Goal: Task Accomplishment & Management: Manage account settings

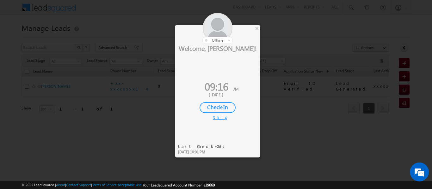
click at [217, 109] on div "Check-In" at bounding box center [218, 107] width 36 height 11
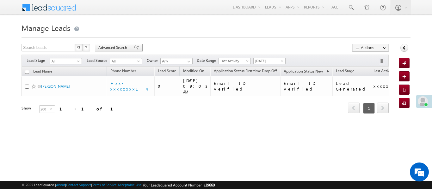
drag, startPoint x: 86, startPoint y: 42, endPoint x: 103, endPoint y: 47, distance: 17.8
click at [86, 42] on form "Manage Leads Quick Add Lead Search Leads X ? 1 results found Advanced Search Ad…" at bounding box center [216, 76] width 389 height 110
click at [115, 53] on div "Search Leads X ? 1 results found Advanced Search Advanced Search Advanced searc…" at bounding box center [205, 87] width 367 height 87
click at [117, 49] on span "Advanced Search" at bounding box center [113, 48] width 31 height 6
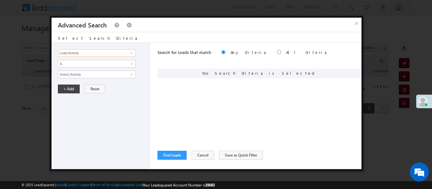
click at [117, 49] on input "Lead Activity" at bounding box center [97, 53] width 78 height 8
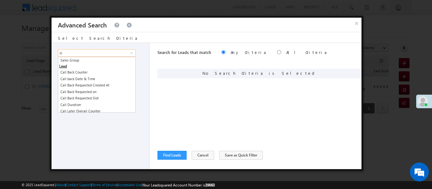
type input "a"
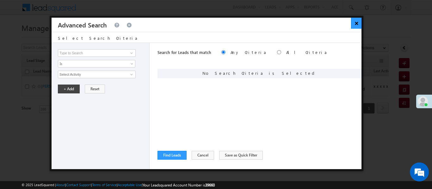
click at [356, 24] on button "×" at bounding box center [356, 23] width 10 height 11
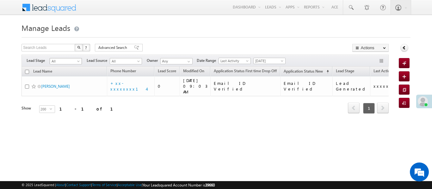
click at [67, 59] on span "All" at bounding box center [65, 62] width 30 height 6
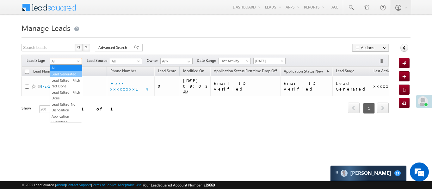
click at [71, 75] on link "Lead Generated" at bounding box center [66, 74] width 32 height 6
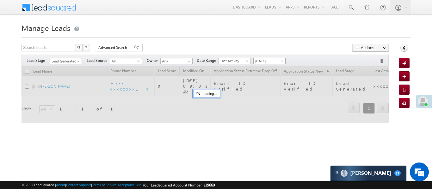
click at [281, 61] on span at bounding box center [282, 62] width 5 height 5
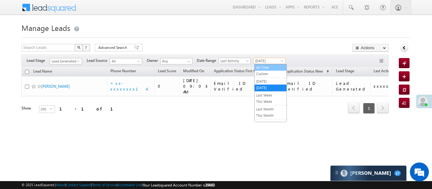
click at [279, 68] on link "All Time" at bounding box center [271, 68] width 32 height 6
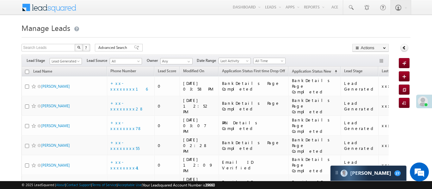
click at [340, 36] on div at bounding box center [216, 36] width 389 height 4
click at [25, 74] on th "Lead Name" at bounding box center [64, 72] width 85 height 10
click at [29, 73] on th "Lead Name" at bounding box center [64, 72] width 85 height 10
click at [28, 73] on input "checkbox" at bounding box center [27, 72] width 4 height 4
checkbox input "true"
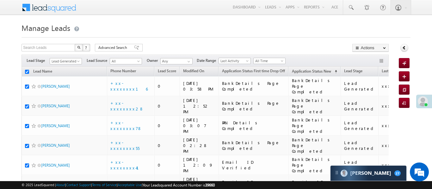
checkbox input "true"
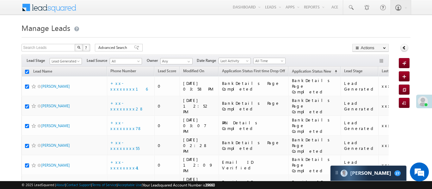
checkbox input "true"
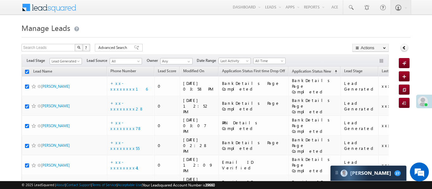
checkbox input "true"
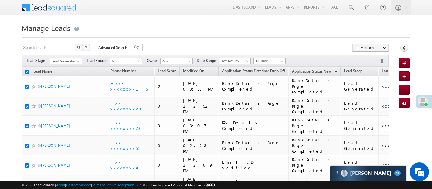
checkbox input "true"
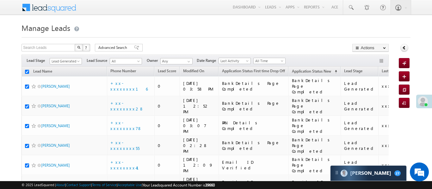
checkbox input "true"
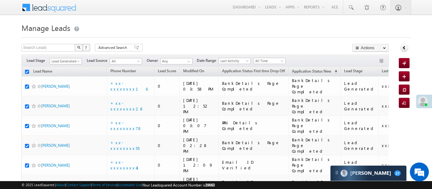
checkbox input "true"
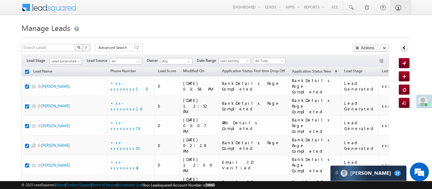
checkbox input "true"
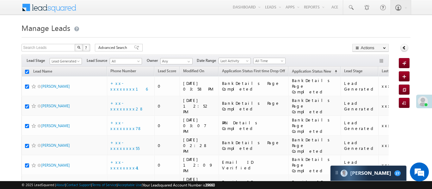
checkbox input "true"
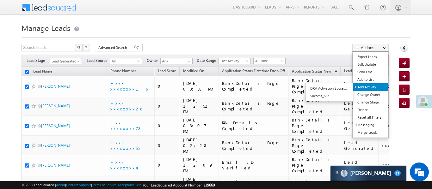
click at [373, 88] on link "Add Activity" at bounding box center [370, 88] width 35 height 8
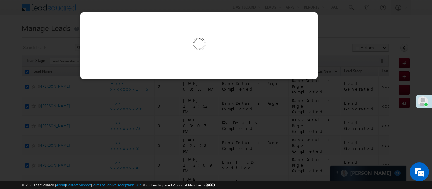
click at [257, 5] on div at bounding box center [216, 94] width 432 height 189
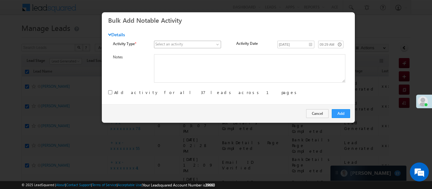
click at [185, 45] on span at bounding box center [184, 45] width 60 height 6
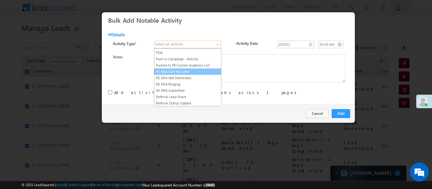
scroll to position [808, 0]
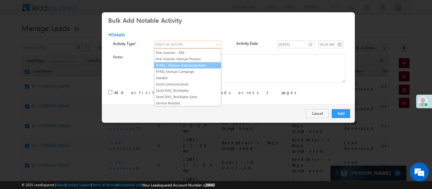
click at [179, 68] on link "RYNG - Manual lead assignment" at bounding box center [187, 66] width 67 height 6
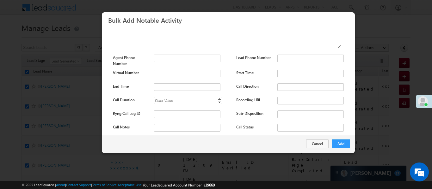
scroll to position [84, 0]
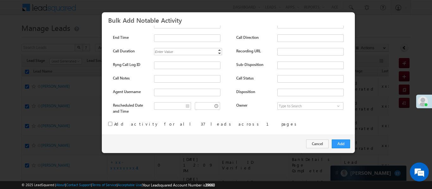
click at [110, 122] on input "checkbox" at bounding box center [110, 124] width 4 height 4
checkbox input "true"
click at [343, 144] on button "Add" at bounding box center [341, 144] width 18 height 9
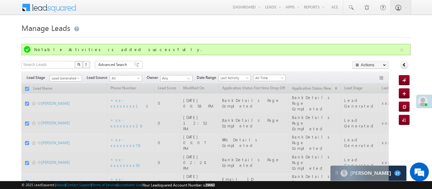
checkbox input "false"
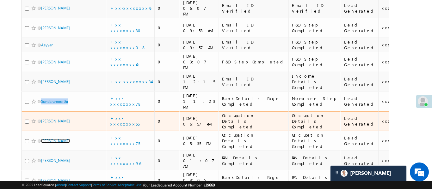
scroll to position [475, 0]
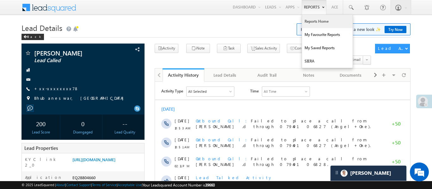
click at [318, 25] on link "Reports Home" at bounding box center [327, 21] width 51 height 13
drag, startPoint x: 318, startPoint y: 25, endPoint x: 89, endPoint y: 3, distance: 230.1
click at [318, 25] on link "Reports Home" at bounding box center [327, 21] width 51 height 13
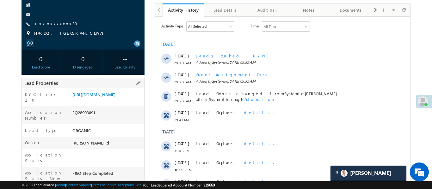
scroll to position [71, 0]
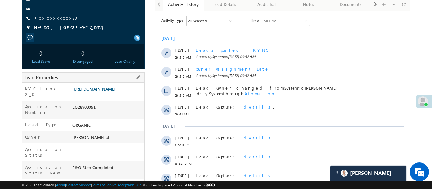
click at [110, 92] on link "https://angelbroking1-pk3em7sa.customui-test.leadsquared.com?leadId=45ff085f-d7…" at bounding box center [93, 88] width 43 height 5
click at [61, 17] on link "+xx-xxxxxxxx30" at bounding box center [57, 17] width 47 height 5
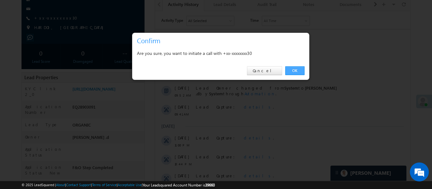
click at [298, 71] on link "OK" at bounding box center [294, 70] width 19 height 9
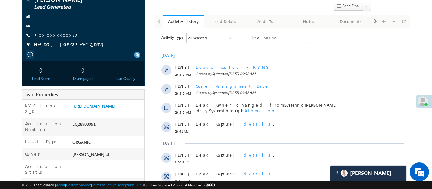
scroll to position [88, 0]
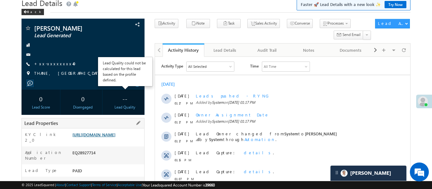
scroll to position [28, 0]
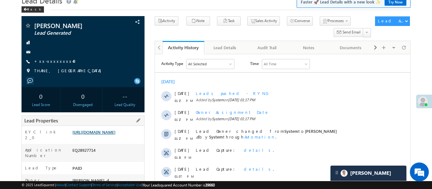
click at [115, 135] on link "[URL][DOMAIN_NAME]" at bounding box center [93, 132] width 43 height 5
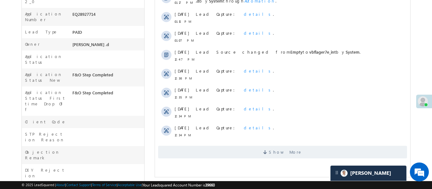
scroll to position [239, 0]
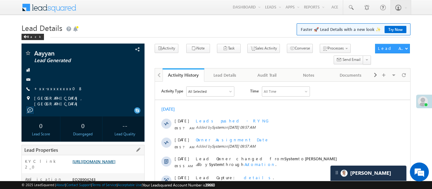
click at [115, 164] on link "[URL][DOMAIN_NAME]" at bounding box center [93, 161] width 43 height 5
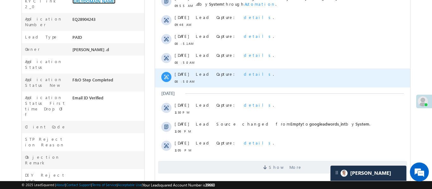
scroll to position [165, 0]
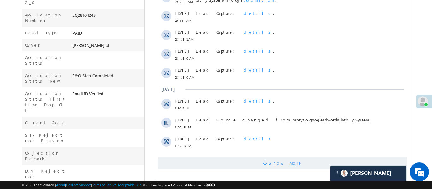
click at [276, 157] on span "Show More" at bounding box center [286, 163] width 34 height 13
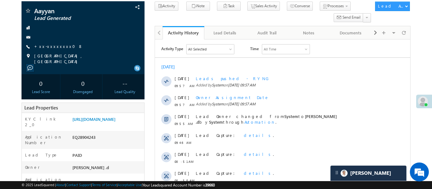
scroll to position [26, 0]
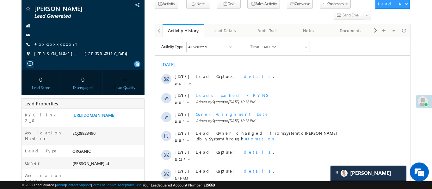
scroll to position [45, 0]
click at [115, 118] on link "[URL][DOMAIN_NAME]" at bounding box center [93, 114] width 43 height 5
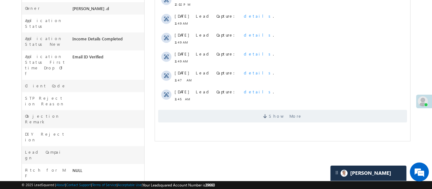
scroll to position [201, 0]
click at [224, 114] on span "Show More" at bounding box center [282, 115] width 249 height 13
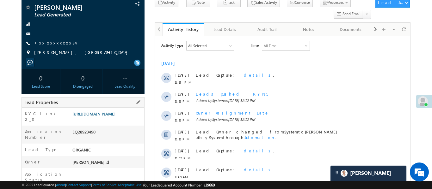
scroll to position [0, 0]
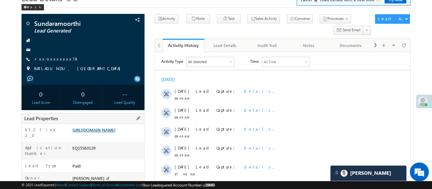
scroll to position [30, 0]
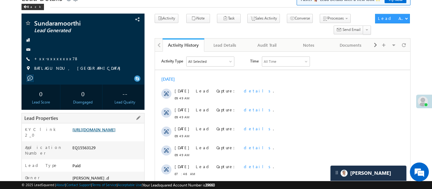
click at [106, 133] on link "[URL][DOMAIN_NAME]" at bounding box center [93, 129] width 43 height 5
click at [58, 58] on link "+xx-xxxxxxxx78" at bounding box center [56, 58] width 45 height 5
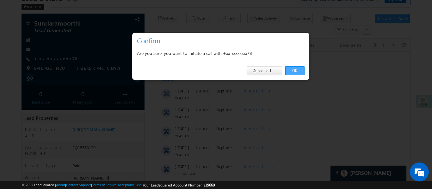
drag, startPoint x: 300, startPoint y: 72, endPoint x: 126, endPoint y: 6, distance: 185.7
click at [300, 72] on link "OK" at bounding box center [294, 70] width 19 height 9
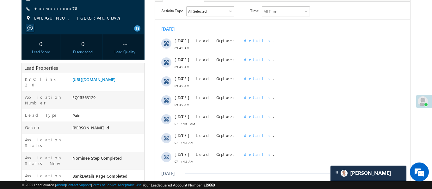
scroll to position [29, 0]
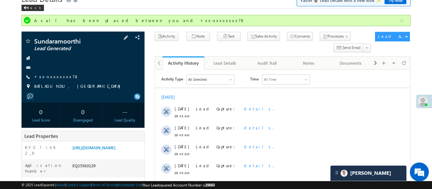
drag, startPoint x: 58, startPoint y: 75, endPoint x: 77, endPoint y: 84, distance: 20.9
click at [77, 84] on div "Sundaramoorthi Lead Generated +xx-xxxxxxxx78" at bounding box center [83, 65] width 117 height 55
click at [55, 76] on link "+xx-xxxxxxxx78" at bounding box center [56, 76] width 45 height 5
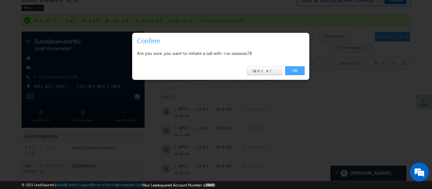
click at [301, 71] on link "OK" at bounding box center [294, 70] width 19 height 9
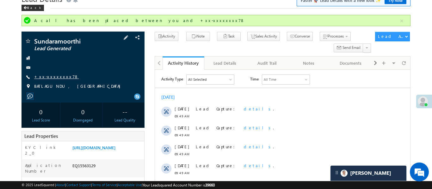
click at [53, 74] on link "+xx-xxxxxxxx78" at bounding box center [56, 76] width 45 height 5
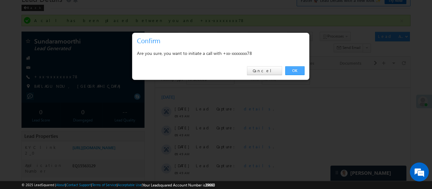
drag, startPoint x: 307, startPoint y: 76, endPoint x: 298, endPoint y: 75, distance: 9.2
click at [305, 77] on div "OK Cancel" at bounding box center [220, 71] width 177 height 18
click at [296, 71] on link "OK" at bounding box center [294, 70] width 19 height 9
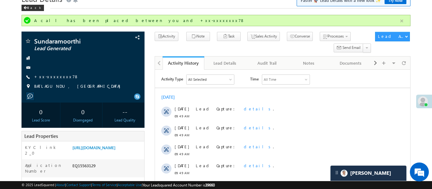
click at [401, 18] on button "button" at bounding box center [402, 21] width 8 height 8
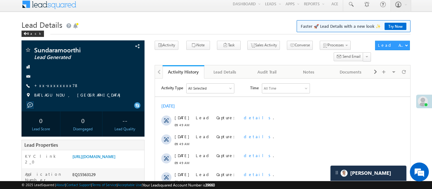
scroll to position [35, 0]
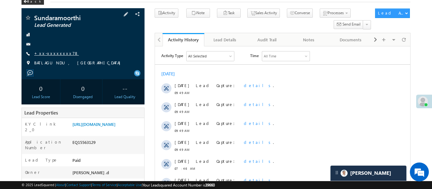
click at [48, 53] on link "+xx-xxxxxxxx78" at bounding box center [56, 53] width 45 height 5
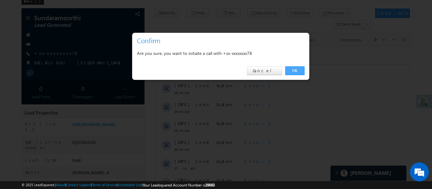
click at [302, 72] on link "OK" at bounding box center [294, 70] width 19 height 9
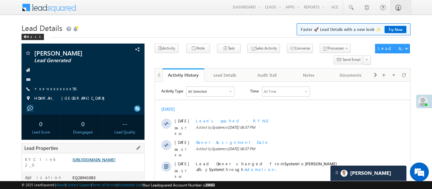
click at [105, 163] on link "[URL][DOMAIN_NAME]" at bounding box center [93, 159] width 43 height 5
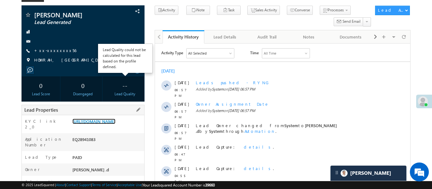
scroll to position [46, 0]
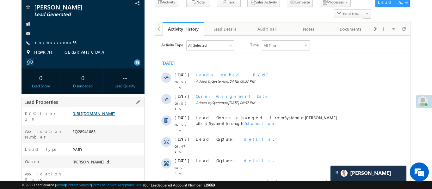
click at [115, 116] on link "https://angelbroking1-pk3em7sa.customui-test.leadsquared.com?leadId=535f1264-89…" at bounding box center [93, 113] width 43 height 5
click at [54, 44] on link "+xx-xxxxxxxx56" at bounding box center [55, 42] width 42 height 5
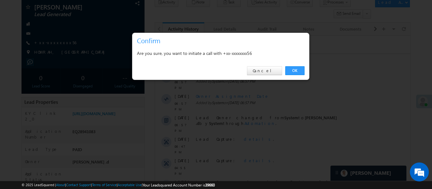
click at [54, 42] on div at bounding box center [216, 94] width 432 height 189
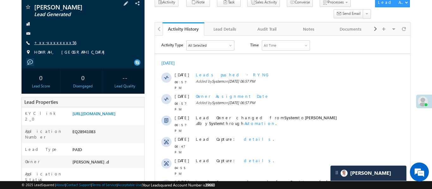
click at [57, 44] on link "+xx-xxxxxxxx56" at bounding box center [55, 42] width 42 height 5
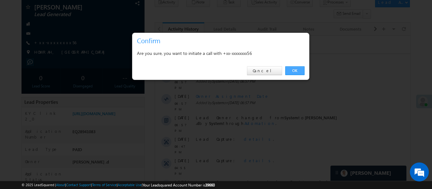
drag, startPoint x: 295, startPoint y: 71, endPoint x: 118, endPoint y: 10, distance: 186.7
click at [295, 71] on link "OK" at bounding box center [294, 70] width 19 height 9
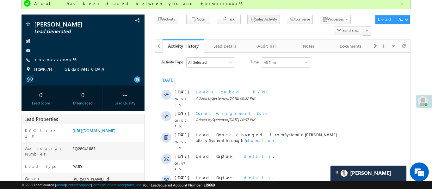
scroll to position [63, 0]
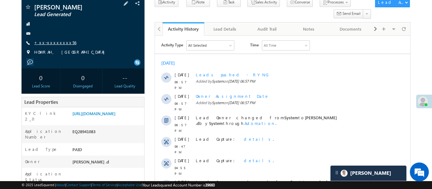
click at [56, 44] on link "+xx-xxxxxxxx56" at bounding box center [55, 42] width 42 height 5
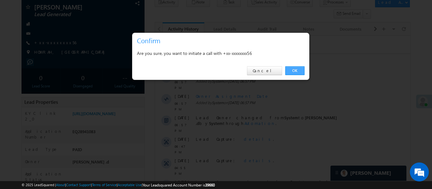
click at [298, 71] on link "OK" at bounding box center [294, 70] width 19 height 9
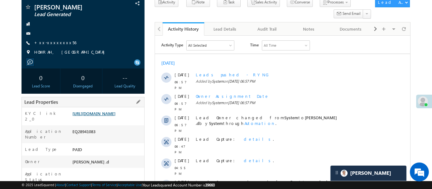
click at [115, 116] on link "https://angelbroking1-pk3em7sa.customui-test.leadsquared.com?leadId=535f1264-89…" at bounding box center [93, 113] width 43 height 5
click at [56, 42] on link "+xx-xxxxxxxx56" at bounding box center [55, 42] width 42 height 5
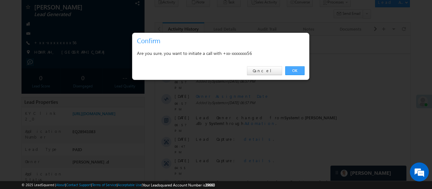
drag, startPoint x: 300, startPoint y: 71, endPoint x: 142, endPoint y: 16, distance: 166.6
click at [300, 71] on link "OK" at bounding box center [294, 70] width 19 height 9
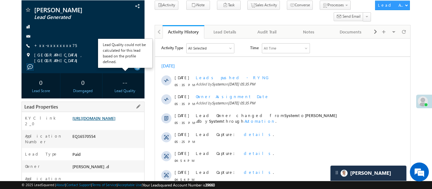
scroll to position [46, 0]
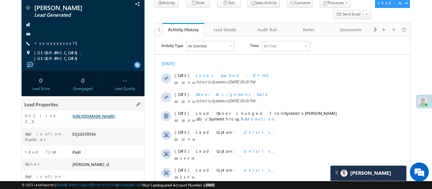
click at [115, 118] on link "[URL][DOMAIN_NAME]" at bounding box center [93, 116] width 43 height 5
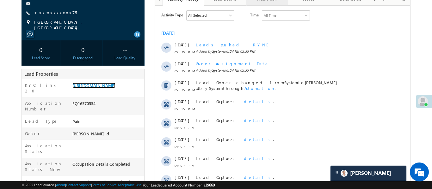
scroll to position [66, 0]
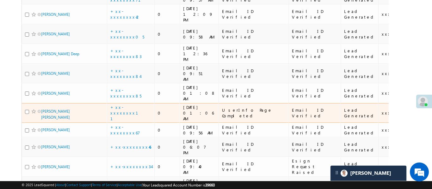
scroll to position [113, 0]
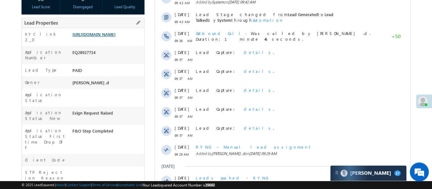
click at [115, 37] on link "[URL][DOMAIN_NAME]" at bounding box center [93, 34] width 43 height 5
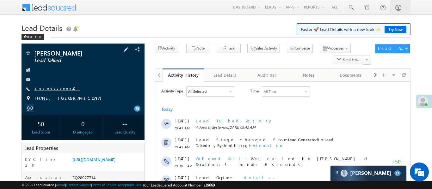
click at [57, 91] on link "+xx-xxxxxxxx40" at bounding box center [57, 88] width 46 height 5
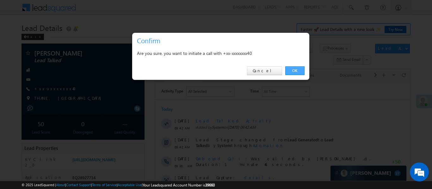
click at [296, 70] on link "OK" at bounding box center [294, 70] width 19 height 9
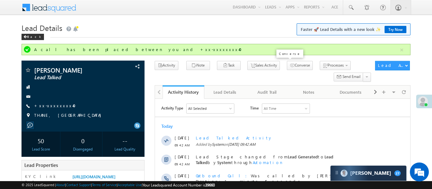
scroll to position [166, 0]
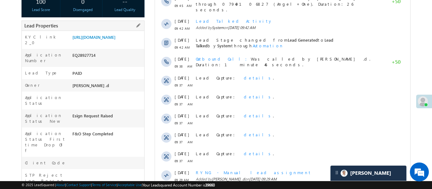
scroll to position [65, 0]
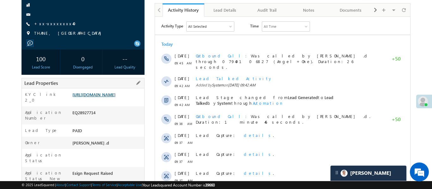
click at [110, 97] on link "https://angelbroking1-pk3em7sa.customui-test.leadsquared.com?leadId=5068bcc7-c0…" at bounding box center [93, 94] width 43 height 5
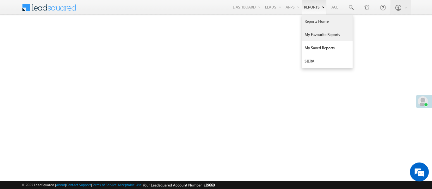
click at [318, 32] on link "My Favourite Reports" at bounding box center [327, 34] width 51 height 13
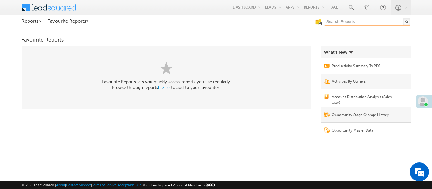
click at [333, 20] on input "text" at bounding box center [368, 22] width 86 height 8
type input "me to others"
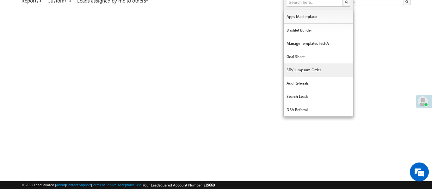
scroll to position [28, 0]
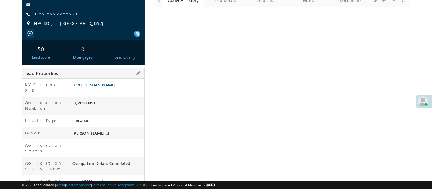
click at [115, 82] on link "https://angelbroking1-pk3em7sa.customui-test.leadsquared.com?leadId=45ff085f-d7…" at bounding box center [93, 84] width 43 height 5
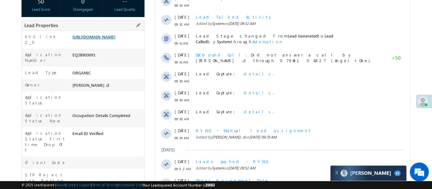
click at [112, 40] on link "https://angelbroking1-pk3em7sa.customui-test.leadsquared.com?leadId=45ff085f-d7…" at bounding box center [93, 36] width 43 height 5
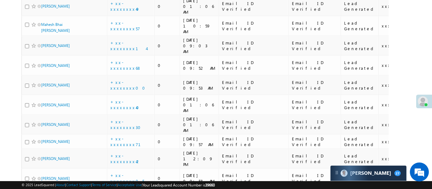
scroll to position [490, 0]
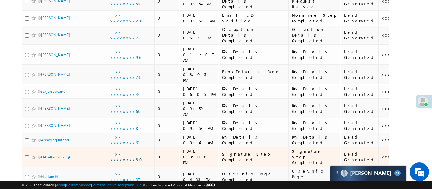
click at [125, 152] on link "+xx-xxxxxxxx80" at bounding box center [128, 157] width 36 height 11
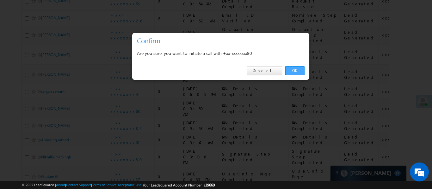
click at [296, 71] on link "OK" at bounding box center [294, 70] width 19 height 9
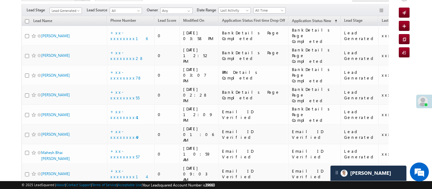
scroll to position [0, 0]
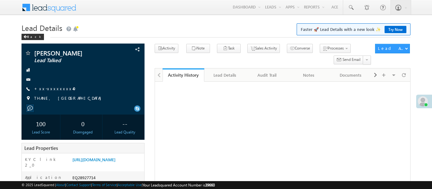
scroll to position [66, 0]
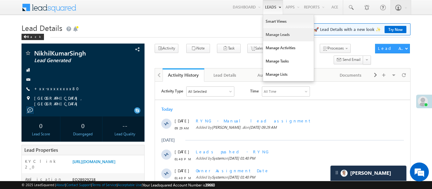
click at [276, 32] on link "Manage Leads" at bounding box center [288, 34] width 51 height 13
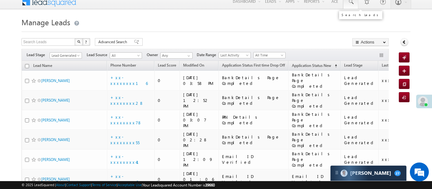
click at [352, 1] on span at bounding box center [351, 2] width 6 height 6
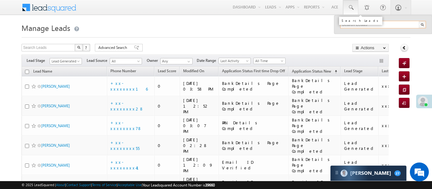
paste input "EQ28953375"
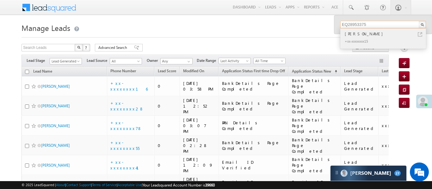
type input "EQ28953375"
click at [360, 33] on div "Manju Bala" at bounding box center [386, 33] width 85 height 7
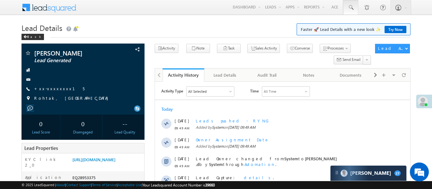
click at [357, 6] on link at bounding box center [350, 7] width 15 height 15
paste input "EQ28953449"
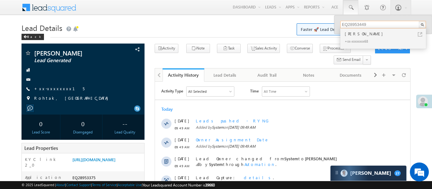
type input "EQ28953449"
click at [105, 24] on h1 "Lead Details Faster 🚀 Lead Details with a new look ✨ Try Now" at bounding box center [216, 27] width 389 height 12
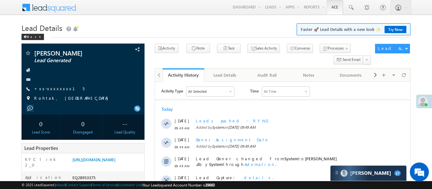
click at [338, 1] on link "Ace" at bounding box center [335, 7] width 16 height 15
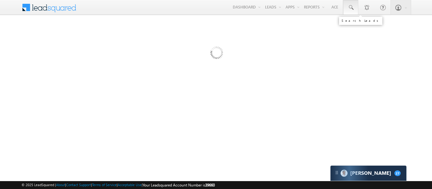
click at [353, 12] on link at bounding box center [350, 7] width 15 height 15
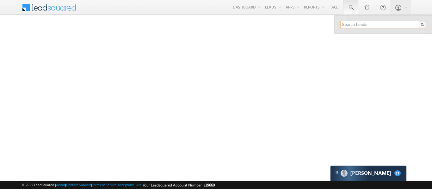
paste input "EQ28953449"
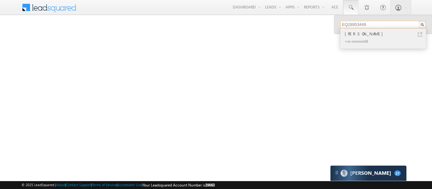
type input "EQ28953449"
click at [356, 35] on div "[PERSON_NAME]" at bounding box center [386, 33] width 85 height 7
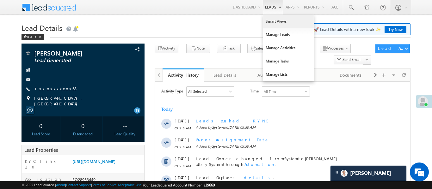
click at [277, 20] on link "Smart Views" at bounding box center [288, 21] width 51 height 13
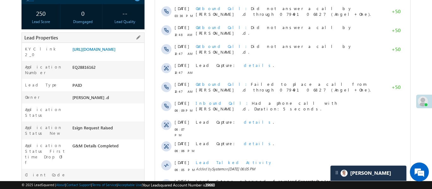
scroll to position [42, 0]
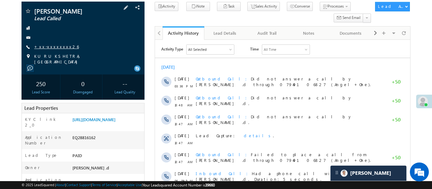
click at [51, 44] on link "+xx-xxxxxxxx26" at bounding box center [56, 46] width 45 height 5
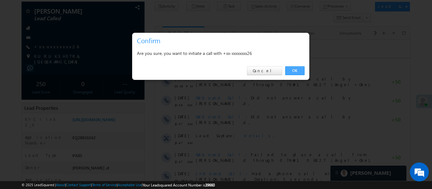
click at [295, 73] on link "OK" at bounding box center [294, 70] width 19 height 9
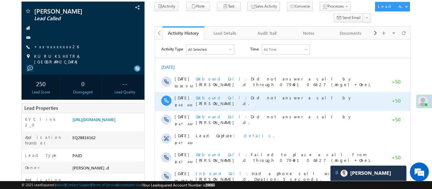
scroll to position [0, 0]
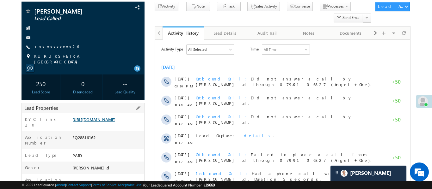
click at [115, 120] on link "[URL][DOMAIN_NAME]" at bounding box center [93, 119] width 43 height 5
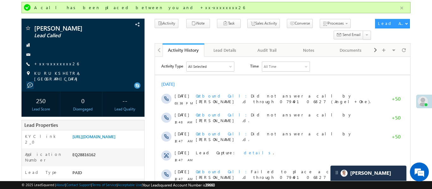
click at [403, 10] on button "button" at bounding box center [402, 8] width 8 height 8
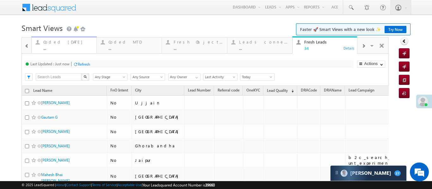
click at [47, 47] on div "..." at bounding box center [67, 48] width 49 height 5
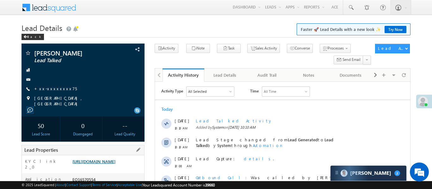
click at [99, 164] on link "https://angelbroking1-pk3em7sa.customui-test.leadsquared.com?leadId=23a2fc69-88…" at bounding box center [93, 161] width 43 height 5
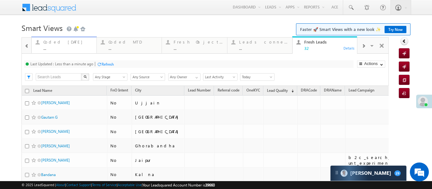
click at [60, 45] on div "Coded [DATE] ..." at bounding box center [67, 44] width 49 height 12
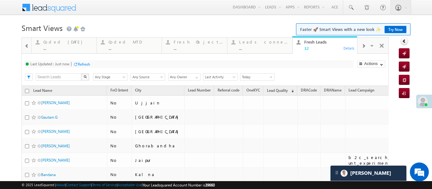
click at [26, 48] on span at bounding box center [27, 46] width 4 height 5
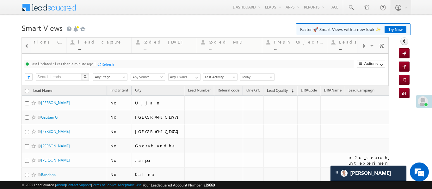
click at [26, 48] on span at bounding box center [27, 46] width 4 height 5
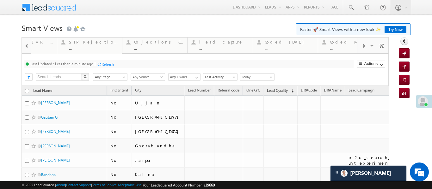
click at [26, 48] on div at bounding box center [26, 45] width 9 height 15
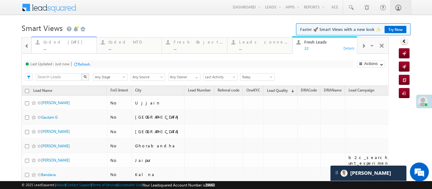
click at [46, 44] on div "Coded [DATE]" at bounding box center [67, 42] width 49 height 5
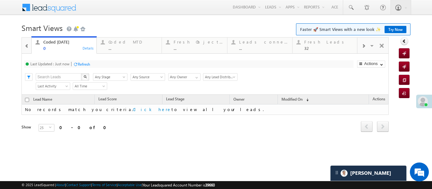
click at [25, 46] on span at bounding box center [27, 46] width 4 height 5
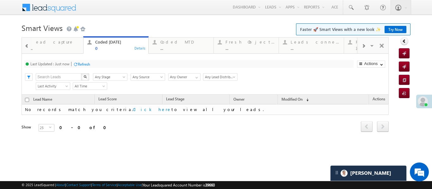
click at [25, 46] on span at bounding box center [27, 46] width 4 height 5
click at [363, 47] on span at bounding box center [364, 46] width 4 height 5
drag, startPoint x: 336, startPoint y: 52, endPoint x: 55, endPoint y: 56, distance: 280.6
click at [27, 44] on span at bounding box center [27, 46] width 4 height 5
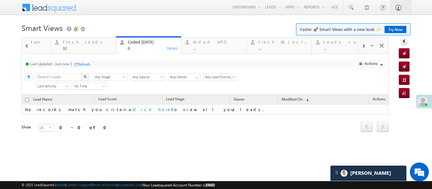
click at [27, 44] on span at bounding box center [27, 46] width 4 height 5
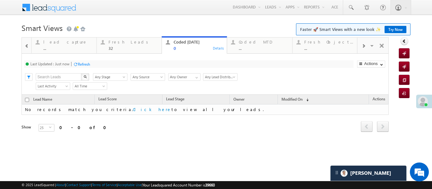
click at [27, 44] on span at bounding box center [27, 46] width 4 height 5
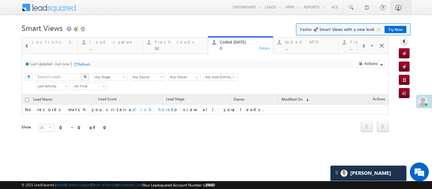
click at [27, 44] on span at bounding box center [27, 46] width 4 height 5
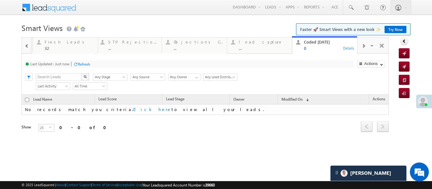
drag, startPoint x: 244, startPoint y: 49, endPoint x: 26, endPoint y: 46, distance: 218.3
click at [24, 44] on div at bounding box center [27, 46] width 8 height 14
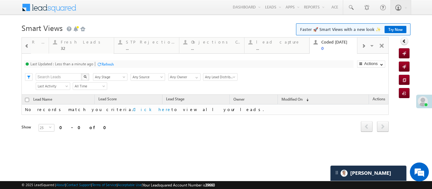
click at [24, 44] on div at bounding box center [27, 46] width 8 height 14
click at [24, 44] on div at bounding box center [26, 45] width 9 height 15
drag, startPoint x: 129, startPoint y: 47, endPoint x: 47, endPoint y: 44, distance: 82.9
click at [133, 26] on h1 "Smart Views Getting Started Faster 🚀 Smart Views with a new look ✨ Try Now" at bounding box center [216, 27] width 389 height 12
click at [58, 46] on div "32" at bounding box center [67, 48] width 49 height 5
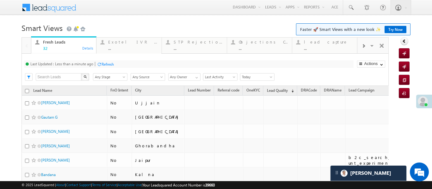
click at [58, 46] on div "32" at bounding box center [67, 48] width 49 height 5
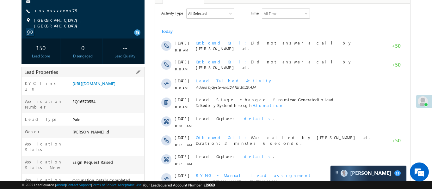
scroll to position [104, 0]
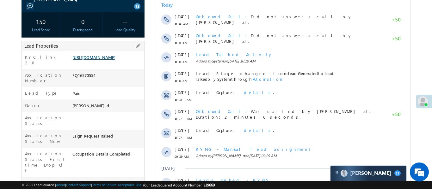
click at [113, 60] on link "[URL][DOMAIN_NAME]" at bounding box center [93, 57] width 43 height 5
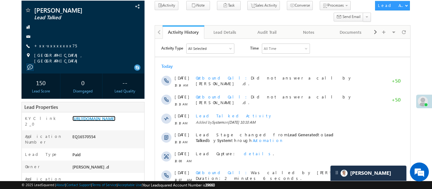
scroll to position [23, 0]
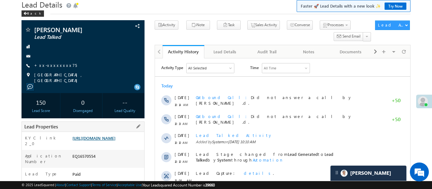
click at [115, 141] on link "[URL][DOMAIN_NAME]" at bounding box center [93, 138] width 43 height 5
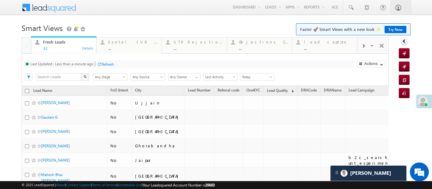
click at [362, 46] on span at bounding box center [364, 46] width 4 height 5
click at [326, 46] on div "..." at bounding box center [328, 48] width 49 height 5
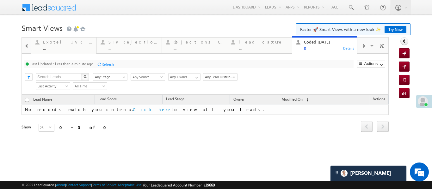
scroll to position [254, 0]
click at [28, 45] on span at bounding box center [27, 46] width 4 height 5
click at [28, 45] on div at bounding box center [26, 45] width 9 height 15
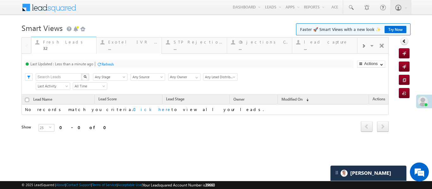
click at [55, 49] on div "32" at bounding box center [67, 48] width 49 height 5
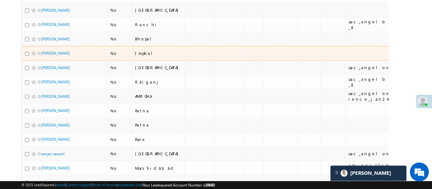
click at [55, 49] on td "[PERSON_NAME]" at bounding box center [64, 53] width 85 height 15
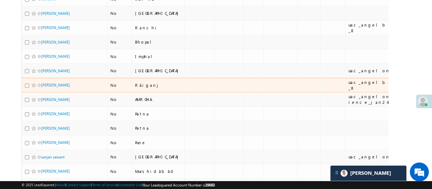
scroll to position [0, 0]
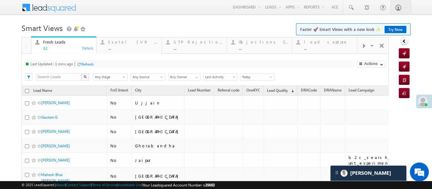
click at [366, 49] on div at bounding box center [363, 46] width 12 height 14
click at [338, 49] on div "0" at bounding box center [328, 48] width 49 height 5
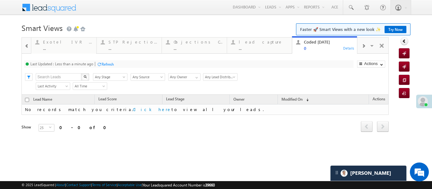
click at [338, 49] on div "0" at bounding box center [328, 48] width 49 height 5
click at [26, 45] on span at bounding box center [27, 46] width 4 height 5
click at [26, 45] on div at bounding box center [26, 45] width 9 height 15
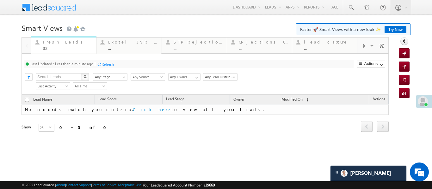
click at [50, 45] on div "Fresh Leads 32" at bounding box center [67, 44] width 49 height 12
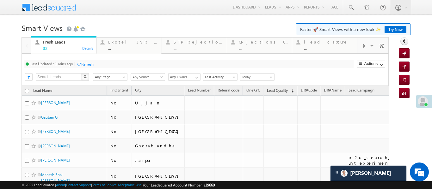
click at [50, 45] on div "Fresh Leads 32" at bounding box center [67, 44] width 49 height 12
click at [365, 47] on div at bounding box center [363, 46] width 12 height 14
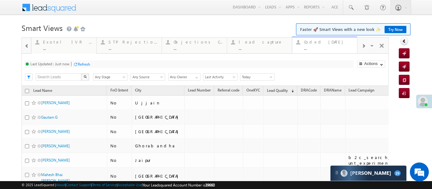
click at [334, 40] on div "Coded Today" at bounding box center [328, 42] width 49 height 5
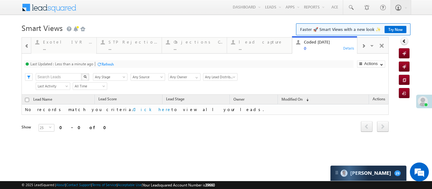
drag, startPoint x: 20, startPoint y: 47, endPoint x: 27, endPoint y: 43, distance: 8.1
click at [21, 47] on body "Menu Aakansha .d Aakan sha.D @ange lbrok ing.c om" at bounding box center [216, 89] width 432 height 179
click at [27, 43] on div at bounding box center [27, 46] width 8 height 14
click at [27, 43] on div at bounding box center [26, 45] width 9 height 15
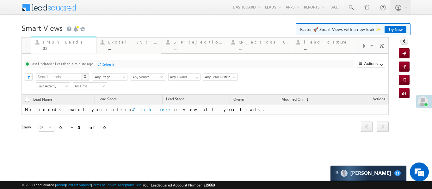
click at [72, 43] on div "Fresh Leads" at bounding box center [67, 42] width 49 height 5
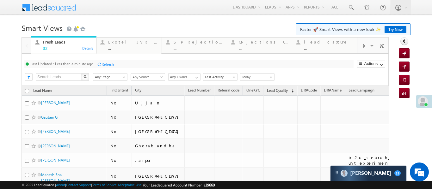
click at [72, 43] on div "Fresh Leads" at bounding box center [67, 42] width 49 height 5
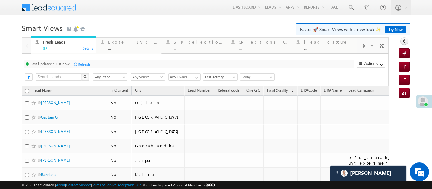
click at [363, 47] on span at bounding box center [364, 46] width 4 height 5
click at [327, 47] on div "..." at bounding box center [328, 48] width 49 height 5
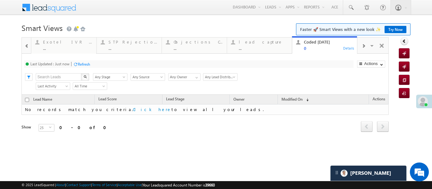
click at [23, 45] on div at bounding box center [27, 46] width 8 height 14
click at [23, 45] on div at bounding box center [26, 45] width 9 height 15
click at [47, 44] on div "Fresh Leads" at bounding box center [67, 42] width 49 height 5
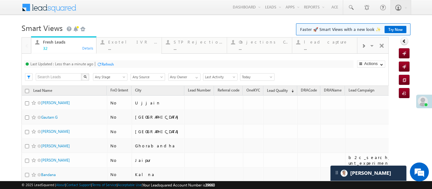
click at [47, 44] on div "Fresh Leads" at bounding box center [67, 42] width 49 height 5
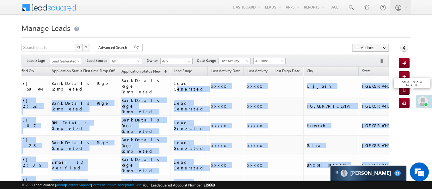
drag, startPoint x: 340, startPoint y: 88, endPoint x: 399, endPoint y: 89, distance: 58.2
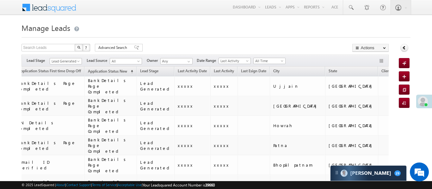
click at [263, 45] on div "Search Leads X ? 32 results found Advanced Search Advanced Search Advanced sear…" at bounding box center [205, 48] width 367 height 9
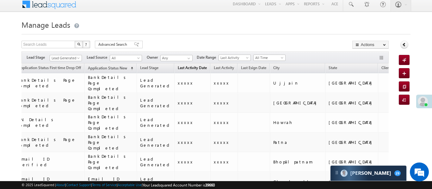
scroll to position [0, 0]
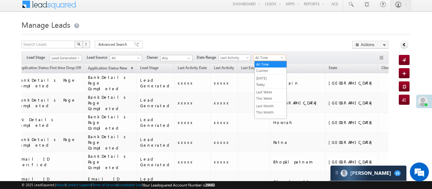
click at [264, 56] on span "All Time" at bounding box center [269, 58] width 30 height 6
click at [264, 82] on li "Today" at bounding box center [271, 85] width 32 height 7
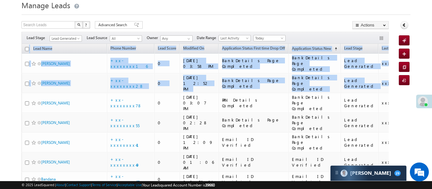
drag, startPoint x: 306, startPoint y: 75, endPoint x: 77, endPoint y: 56, distance: 230.5
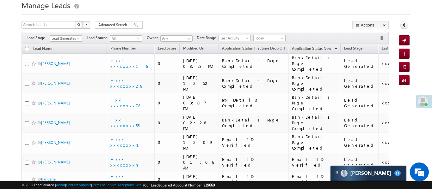
click at [214, 23] on div "Search Leads X ? 32 results found Advanced Search Advanced Search Advanced sear…" at bounding box center [205, 25] width 367 height 9
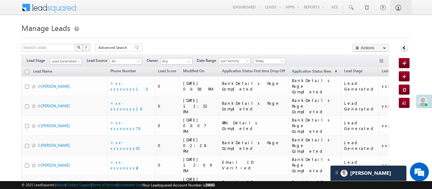
click at [293, 62] on div "Filters Lead Stage Lead Generated Lead Generated Lead Source All All Owner Any …" at bounding box center [205, 61] width 367 height 12
click at [283, 60] on span at bounding box center [282, 62] width 5 height 5
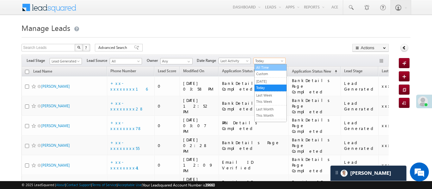
click at [268, 65] on link "All Time" at bounding box center [271, 68] width 32 height 6
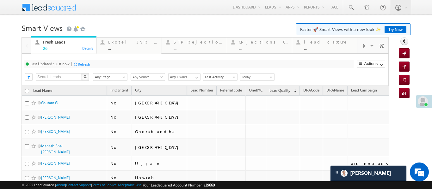
click at [367, 45] on div at bounding box center [363, 46] width 12 height 14
click at [337, 48] on div "..." at bounding box center [328, 48] width 49 height 5
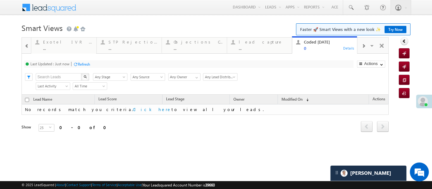
click at [235, 43] on div at bounding box center [233, 42] width 8 height 8
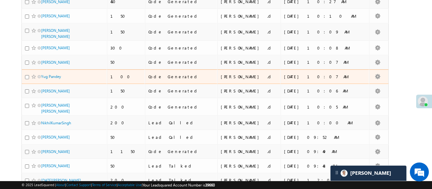
scroll to position [127, 0]
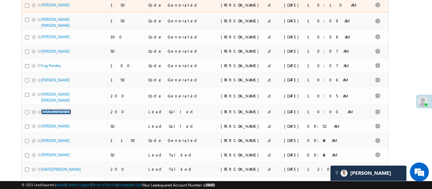
drag, startPoint x: 56, startPoint y: 110, endPoint x: 111, endPoint y: 0, distance: 123.5
click at [111, 0] on tbody "Bijay 0 Lead Generated Aakansha .d 15/09/25 10:36 AM Akshay Kumar 450 Code Gene…" at bounding box center [205, 156] width 367 height 375
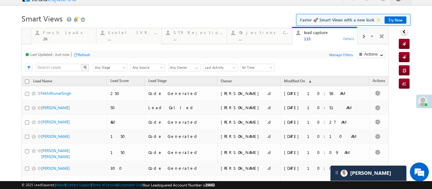
scroll to position [10, 0]
click at [366, 38] on div at bounding box center [363, 36] width 12 height 14
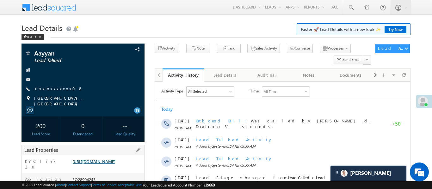
click at [115, 164] on link "[URL][DOMAIN_NAME]" at bounding box center [93, 161] width 43 height 5
click at [104, 164] on link "[URL][DOMAIN_NAME]" at bounding box center [93, 161] width 43 height 5
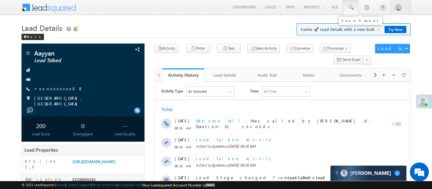
click at [351, 12] on link at bounding box center [350, 7] width 15 height 15
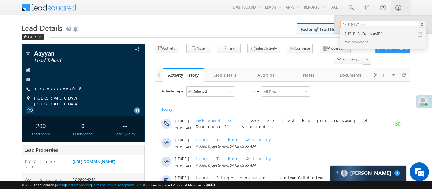
type input "7701817175"
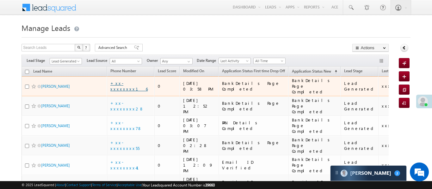
click at [128, 85] on link "+xx-xxxxxxxx16" at bounding box center [128, 86] width 37 height 11
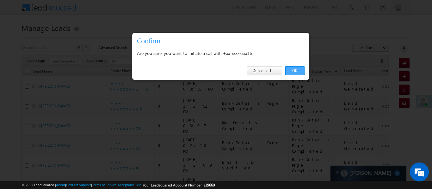
click at [293, 69] on link "OK" at bounding box center [294, 70] width 19 height 9
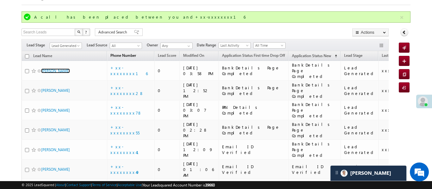
scroll to position [29, 0]
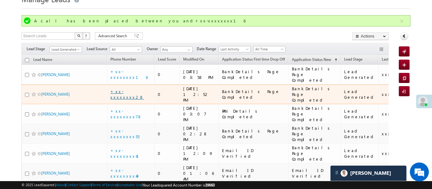
click at [129, 89] on link "+xx-xxxxxxxx28" at bounding box center [127, 94] width 34 height 11
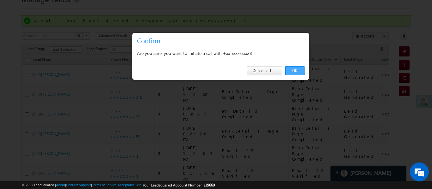
click at [293, 71] on link "OK" at bounding box center [294, 70] width 19 height 9
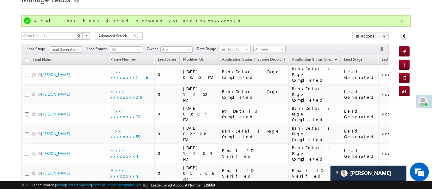
click at [401, 19] on button "button" at bounding box center [402, 21] width 8 height 8
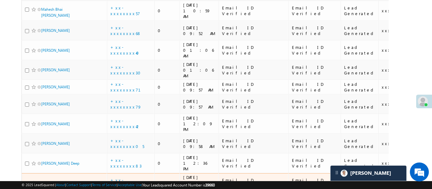
scroll to position [0, 0]
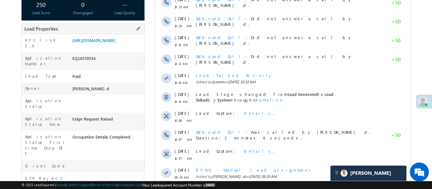
click at [111, 46] on div "[URL][DOMAIN_NAME]" at bounding box center [107, 41] width 73 height 9
click at [115, 41] on link "[URL][DOMAIN_NAME]" at bounding box center [93, 40] width 43 height 5
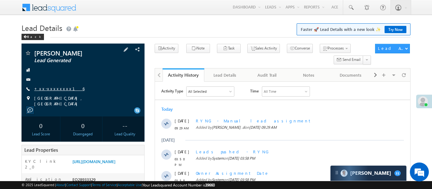
click at [54, 90] on link "+xx-xxxxxxxx16" at bounding box center [59, 88] width 50 height 5
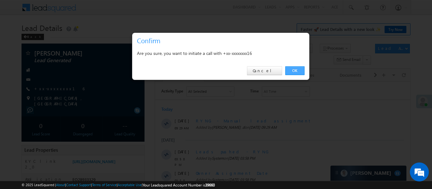
click at [299, 68] on link "OK" at bounding box center [294, 70] width 19 height 9
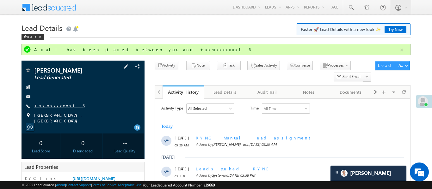
click at [59, 107] on link "+xx-xxxxxxxx16" at bounding box center [59, 105] width 50 height 5
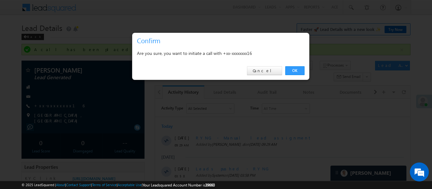
click at [303, 78] on div "OK Cancel" at bounding box center [220, 71] width 177 height 18
click at [301, 71] on link "OK" at bounding box center [294, 70] width 19 height 9
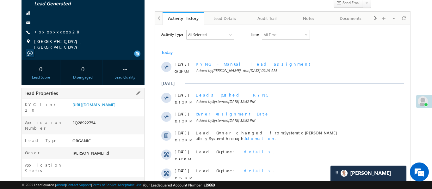
scroll to position [58, 0]
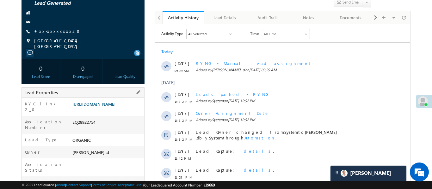
click at [115, 107] on link "[URL][DOMAIN_NAME]" at bounding box center [93, 104] width 43 height 5
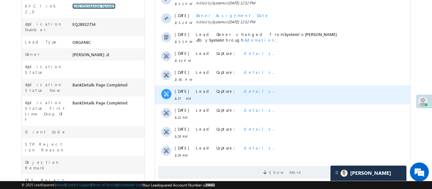
scroll to position [160, 0]
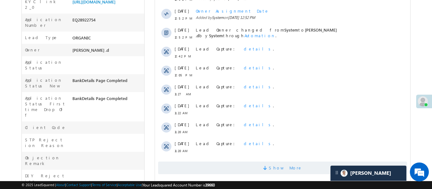
click at [269, 169] on span at bounding box center [266, 169] width 6 height 6
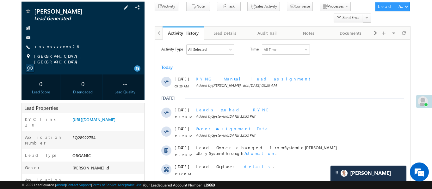
scroll to position [4, 0]
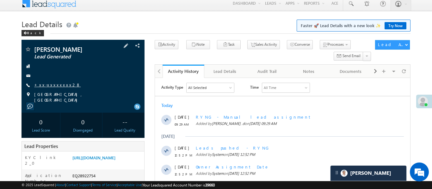
drag, startPoint x: 54, startPoint y: 88, endPoint x: 53, endPoint y: 85, distance: 3.4
click at [54, 88] on span "+xx-xxxxxxxx28" at bounding box center [57, 85] width 47 height 6
click at [53, 84] on link "+xx-xxxxxxxx28" at bounding box center [57, 84] width 47 height 5
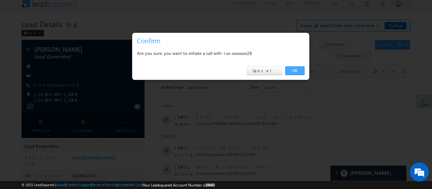
click at [299, 71] on link "OK" at bounding box center [294, 70] width 19 height 9
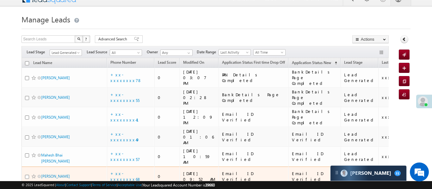
scroll to position [10, 0]
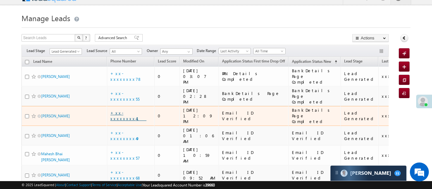
click at [130, 110] on link "+xx-xxxxxxxx41" at bounding box center [128, 115] width 36 height 11
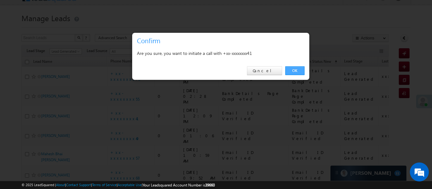
click at [293, 69] on link "OK" at bounding box center [294, 70] width 19 height 9
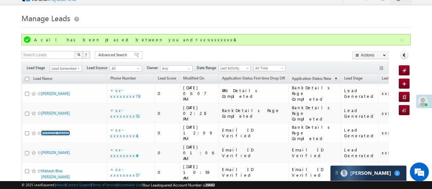
scroll to position [0, 0]
click at [400, 43] on button "button" at bounding box center [402, 40] width 8 height 8
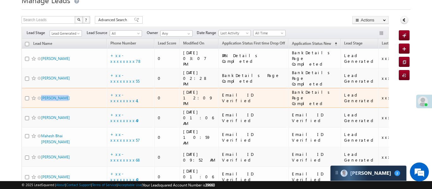
scroll to position [29, 0]
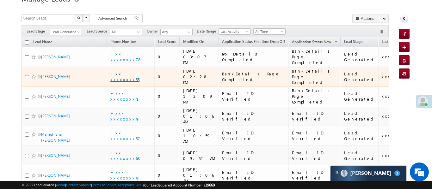
click at [132, 71] on link "+xx-xxxxxxxx55" at bounding box center [124, 76] width 29 height 11
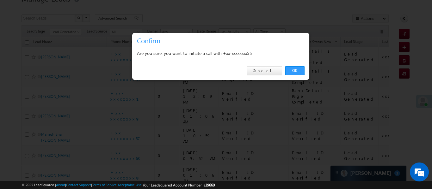
drag, startPoint x: 294, startPoint y: 68, endPoint x: 87, endPoint y: 93, distance: 208.3
click at [294, 68] on link "OK" at bounding box center [294, 70] width 19 height 9
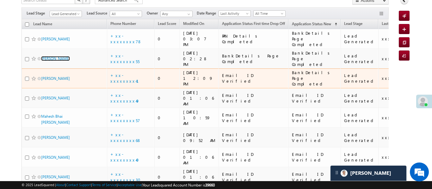
scroll to position [84, 0]
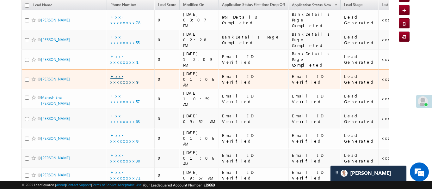
click at [128, 74] on link "+xx-xxxxxxxx49" at bounding box center [124, 79] width 29 height 11
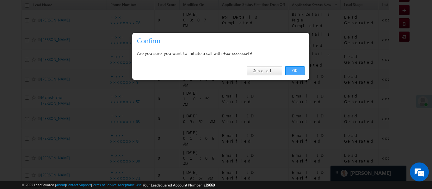
click at [299, 71] on link "OK" at bounding box center [294, 70] width 19 height 9
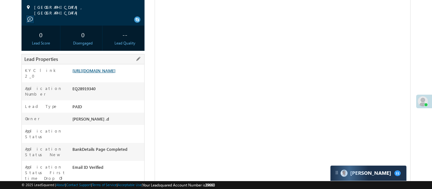
click at [111, 73] on link "[URL][DOMAIN_NAME]" at bounding box center [93, 70] width 43 height 5
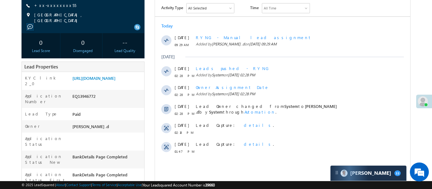
scroll to position [84, 0]
click at [115, 81] on link "[URL][DOMAIN_NAME]" at bounding box center [93, 77] width 43 height 5
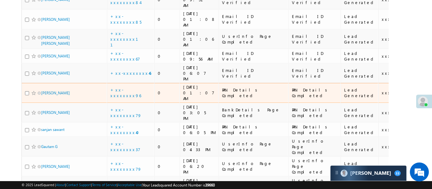
scroll to position [317, 0]
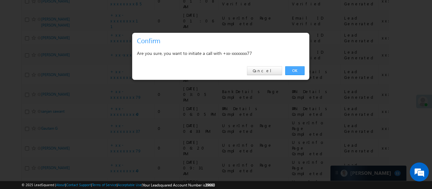
click at [296, 70] on link "OK" at bounding box center [294, 70] width 19 height 9
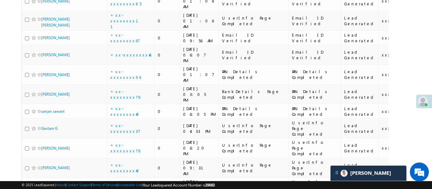
scroll to position [0, 0]
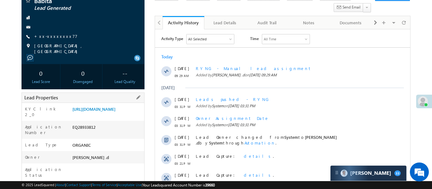
scroll to position [62, 0]
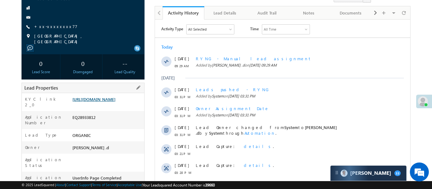
click at [115, 102] on link "[URL][DOMAIN_NAME]" at bounding box center [93, 99] width 43 height 5
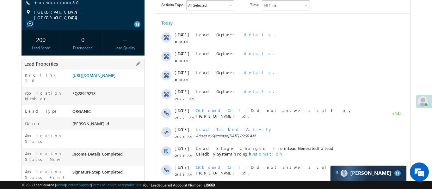
scroll to position [45, 0]
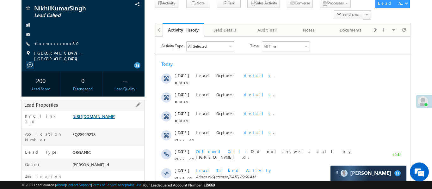
click at [115, 119] on link "https://angelbroking1-pk3em7sa.customui-test.leadsquared.com?leadId=212e516c-e3…" at bounding box center [93, 116] width 43 height 5
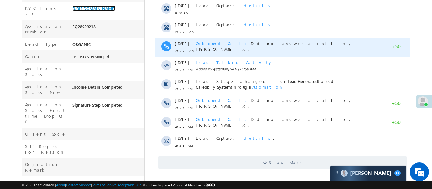
scroll to position [208, 0]
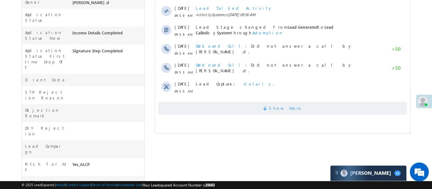
click at [293, 104] on span "Show More" at bounding box center [286, 108] width 34 height 13
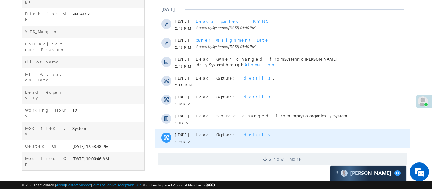
scroll to position [362, 0]
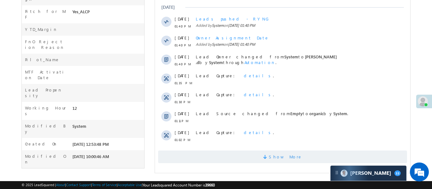
click at [289, 160] on span "Show More" at bounding box center [286, 157] width 34 height 13
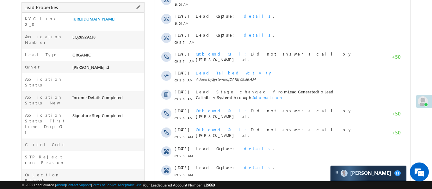
scroll to position [79, 0]
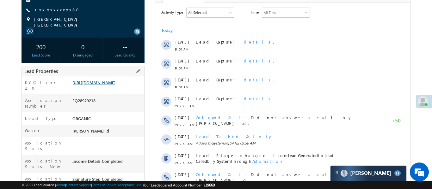
click at [115, 85] on link "https://angelbroking1-pk3em7sa.customui-test.leadsquared.com?leadId=212e516c-e3…" at bounding box center [93, 82] width 43 height 5
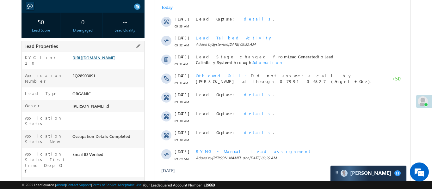
scroll to position [64, 0]
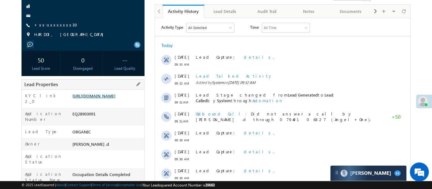
click at [115, 99] on link "[URL][DOMAIN_NAME]" at bounding box center [93, 95] width 43 height 5
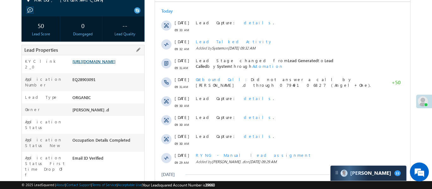
scroll to position [102, 0]
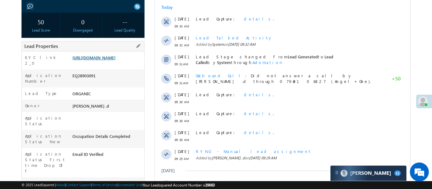
click at [114, 56] on link "[URL][DOMAIN_NAME]" at bounding box center [93, 57] width 43 height 5
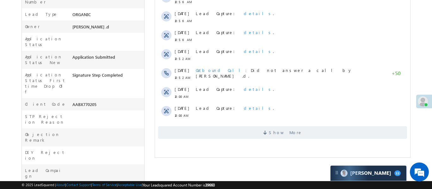
scroll to position [184, 0]
click at [313, 139] on span "Show More" at bounding box center [282, 132] width 249 height 13
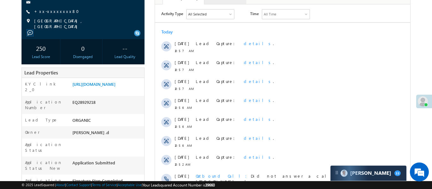
scroll to position [0, 0]
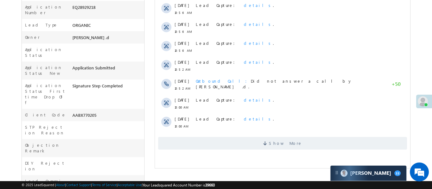
scroll to position [230, 0]
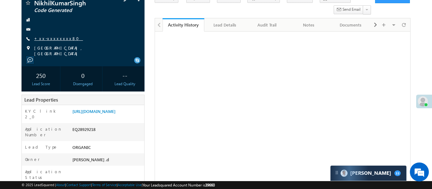
click at [56, 40] on link "+xx-xxxxxxxx80" at bounding box center [58, 38] width 49 height 5
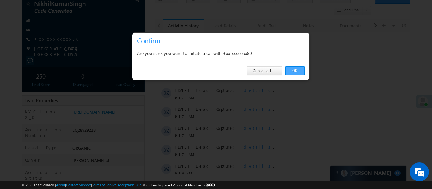
click at [300, 71] on link "OK" at bounding box center [294, 70] width 19 height 9
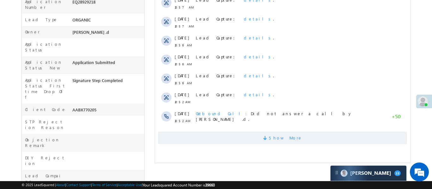
click at [294, 136] on span "Show More" at bounding box center [286, 138] width 34 height 13
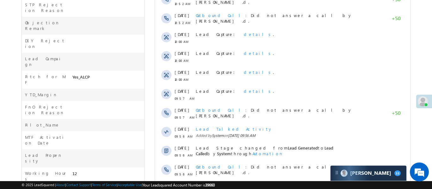
scroll to position [367, 0]
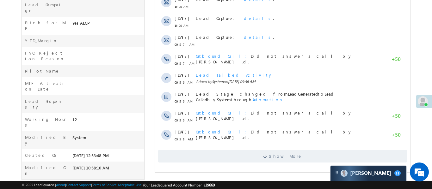
click at [297, 148] on div "Show More" at bounding box center [282, 154] width 255 height 17
click at [301, 155] on span "Show More" at bounding box center [282, 156] width 249 height 13
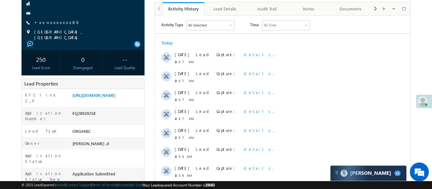
scroll to position [14, 0]
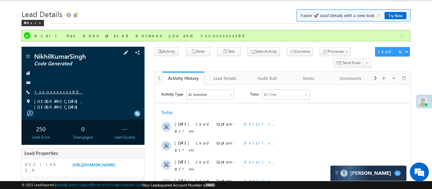
click at [55, 89] on link "+xx-xxxxxxxx80" at bounding box center [58, 91] width 49 height 5
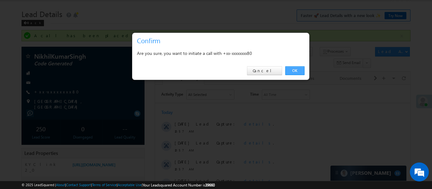
click at [292, 67] on link "OK" at bounding box center [294, 70] width 19 height 9
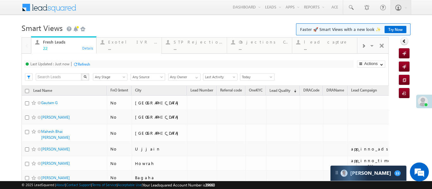
click at [369, 43] on div at bounding box center [363, 46] width 12 height 14
click at [332, 49] on div "..." at bounding box center [328, 48] width 49 height 5
